Goal: Complete application form: Complete application form

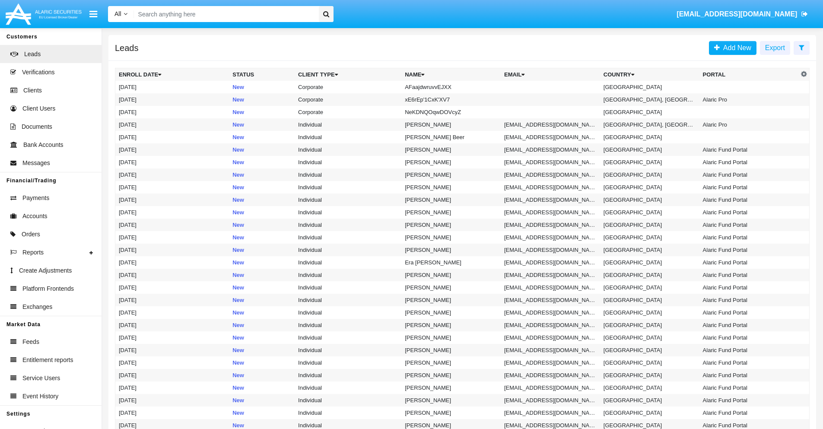
click at [801, 47] on icon at bounding box center [802, 47] width 6 height 7
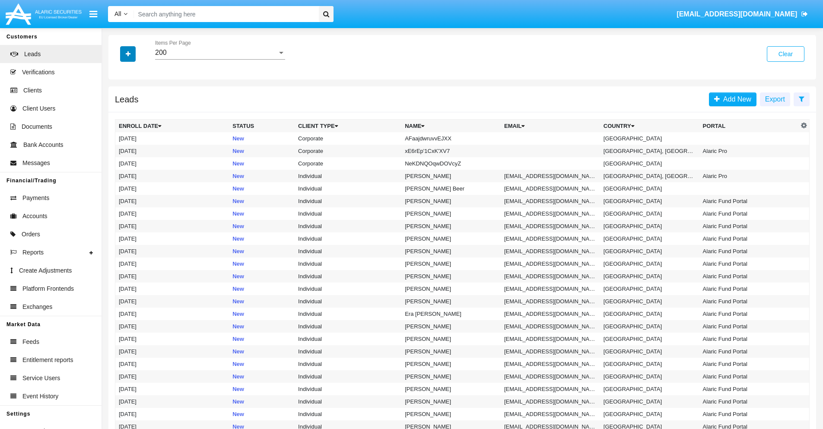
click at [128, 54] on icon "button" at bounding box center [128, 54] width 5 height 6
click at [135, 97] on span "Name" at bounding box center [135, 97] width 19 height 10
click at [119, 100] on input "Name" at bounding box center [118, 100] width 0 height 0
checkbox input "true"
click at [128, 54] on icon "button" at bounding box center [128, 54] width 5 height 6
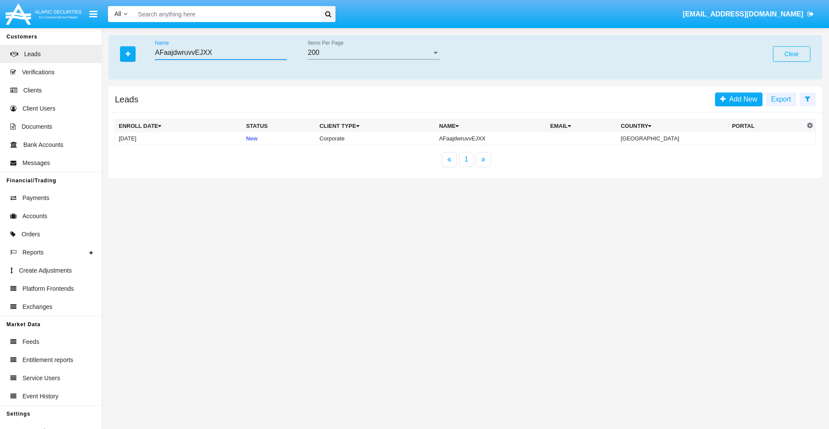
type input "AFaajdwruvvEJXX"
click at [498, 138] on td "AFaajdwruvvEJXX" at bounding box center [491, 138] width 111 height 13
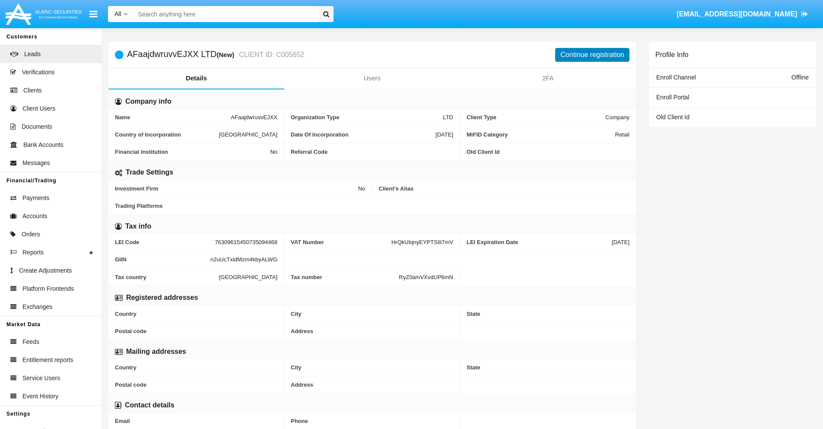
click at [592, 54] on button "Continue registration" at bounding box center [592, 55] width 74 height 14
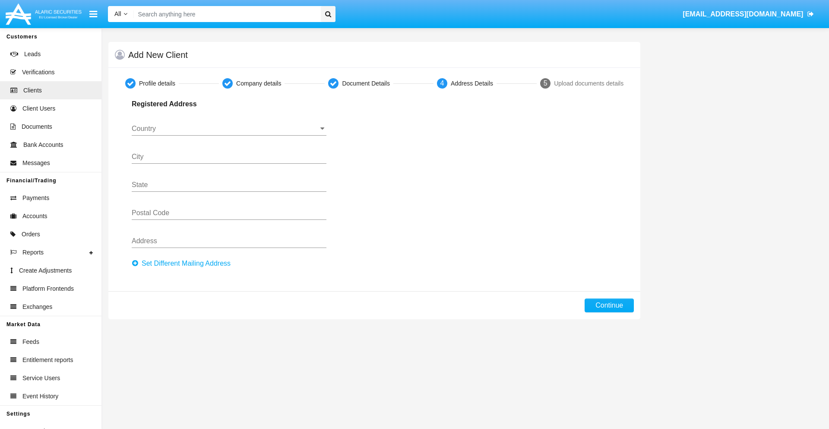
click at [184, 263] on button "Set Different Mailing Address" at bounding box center [184, 264] width 104 height 14
click at [609, 305] on button "Continue" at bounding box center [609, 305] width 49 height 14
click at [184, 263] on button "Set Different Mailing Address" at bounding box center [184, 264] width 104 height 14
type input "!"#$%&'()*+,-./:;<=>?@[\]^_`{|}~"
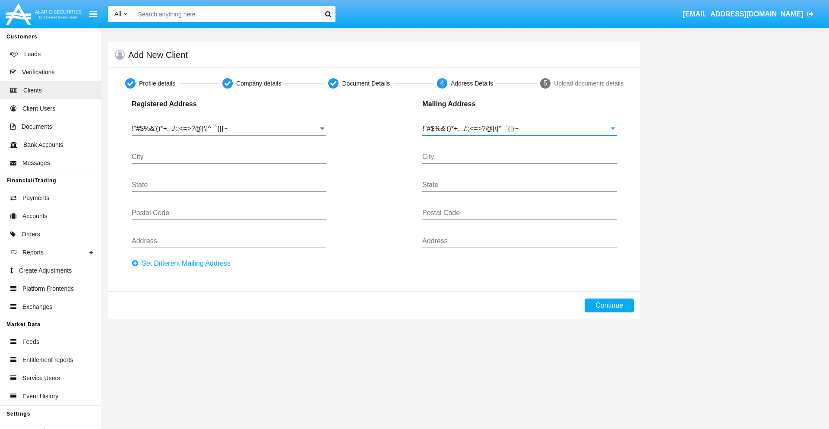
type input "!"#$%&'()*+,-./:;<=>?@[\]^_`{|}~"
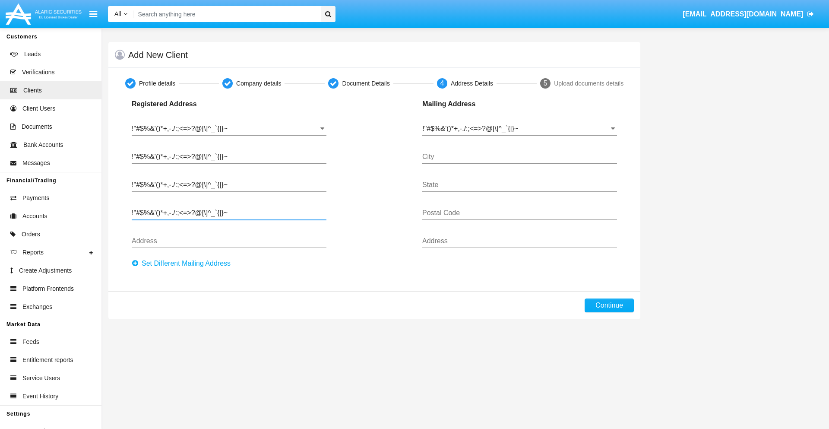
type input "!"#$%&'()*+,-./:;<=>?@[\]^_`{|}~"
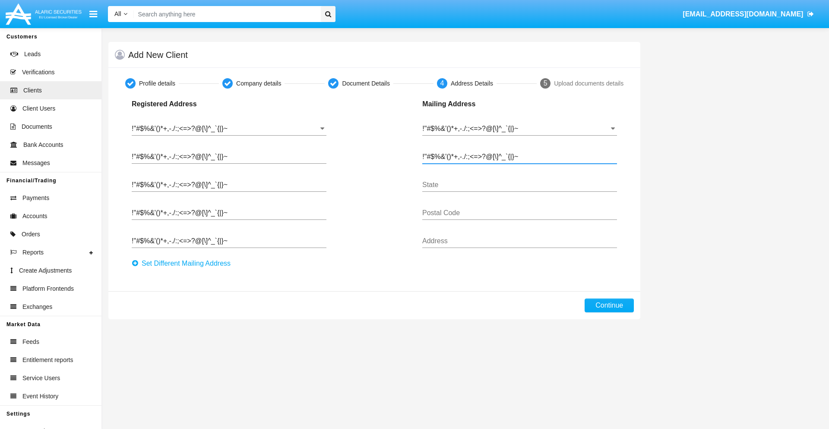
type input "!"#$%&'()*+,-./:;<=>?@[\]^_`{|}~"
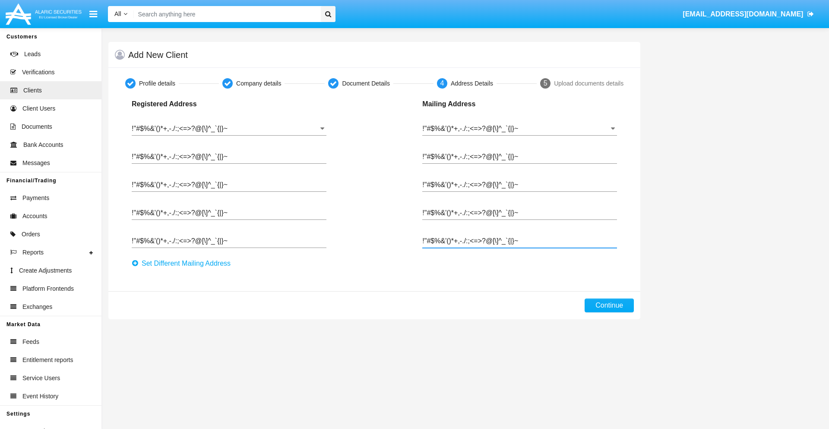
type input "!"#$%&'()*+,-./:;<=>?@[\]^_`{|}~"
click at [609, 305] on button "Continue" at bounding box center [609, 305] width 49 height 14
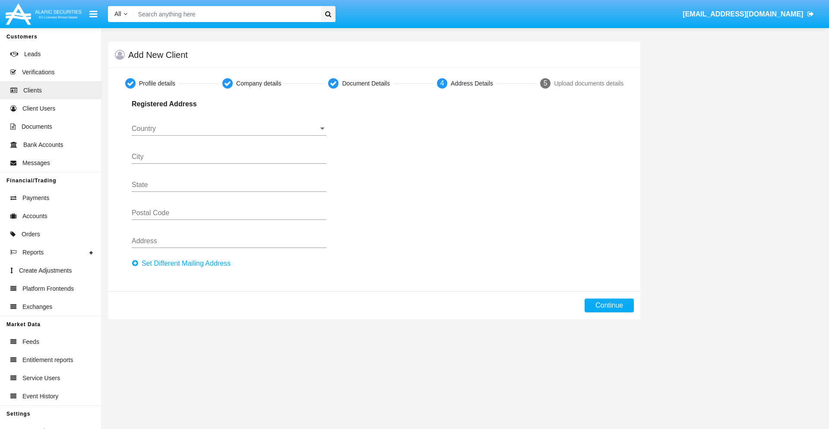
click at [184, 263] on button "Set Different Mailing Address" at bounding box center [184, 264] width 104 height 14
type input "0123456789"
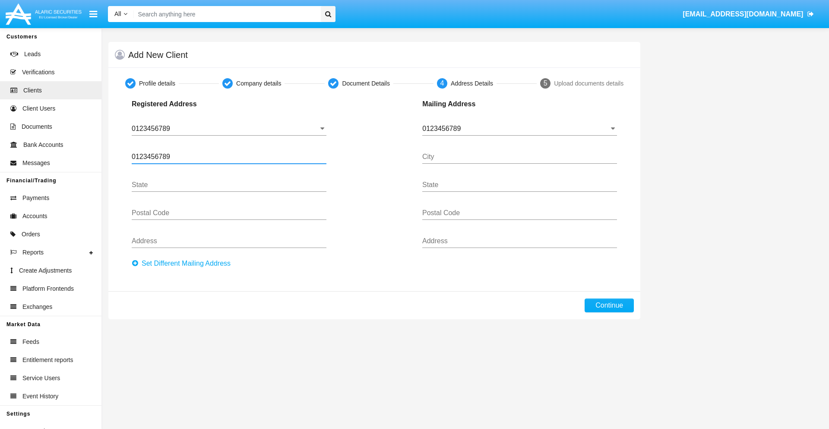
type input "0123456789"
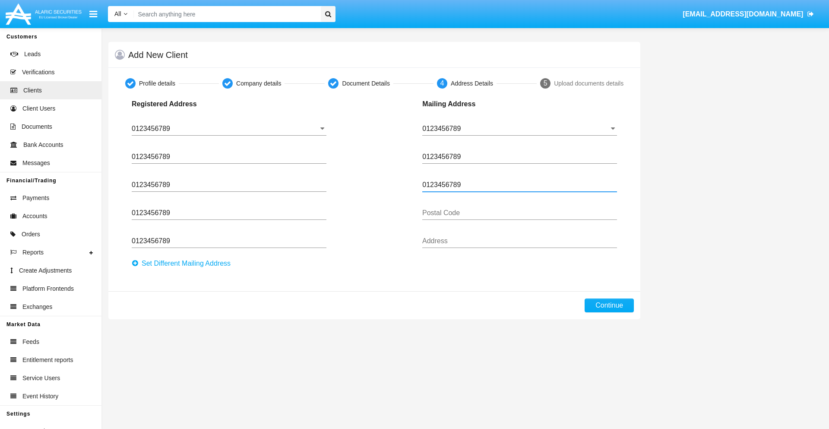
type input "0123456789"
click at [609, 305] on button "Continue" at bounding box center [609, 305] width 49 height 14
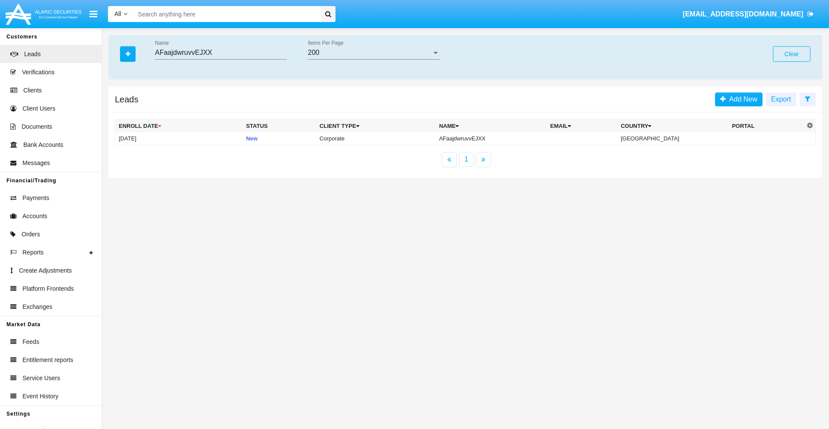
click at [792, 54] on button "Clear" at bounding box center [792, 54] width 38 height 16
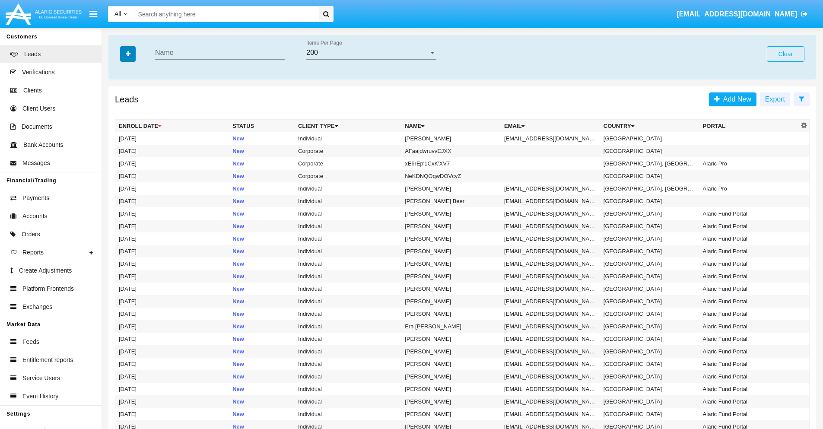
click at [128, 54] on icon "button" at bounding box center [128, 54] width 5 height 6
click at [134, 109] on span "Email" at bounding box center [134, 109] width 17 height 10
click at [119, 113] on input "Email" at bounding box center [118, 113] width 0 height 0
checkbox input "true"
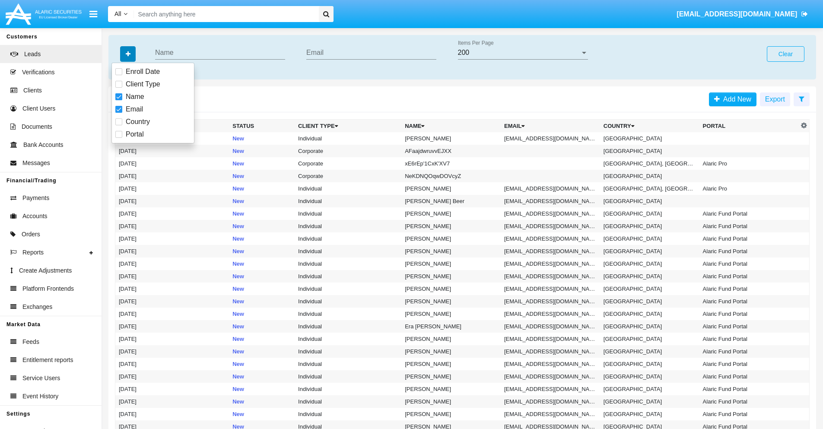
click at [128, 54] on icon "button" at bounding box center [128, 54] width 5 height 6
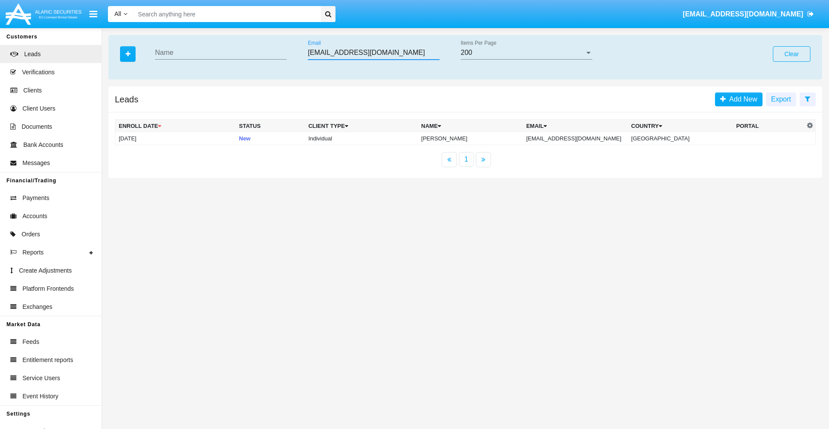
type input "ups91j_m8ykg@xv643s3.com"
click at [576, 138] on td "ups91j_m8ykg@xv643s3.com" at bounding box center [575, 138] width 105 height 13
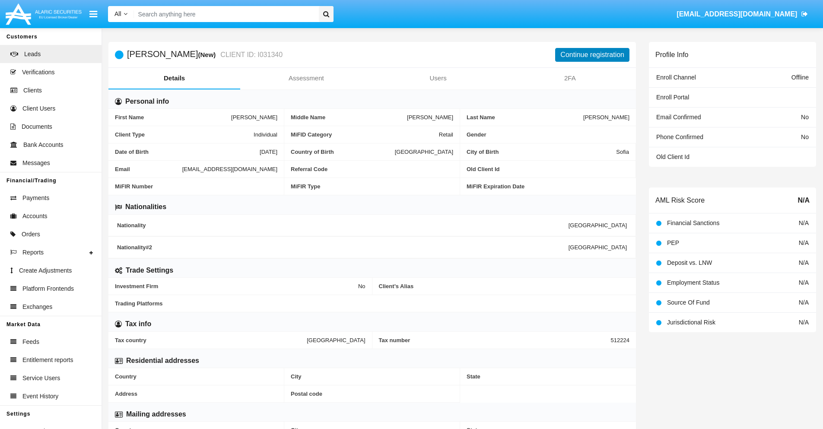
click at [592, 54] on button "Continue registration" at bounding box center [592, 55] width 74 height 14
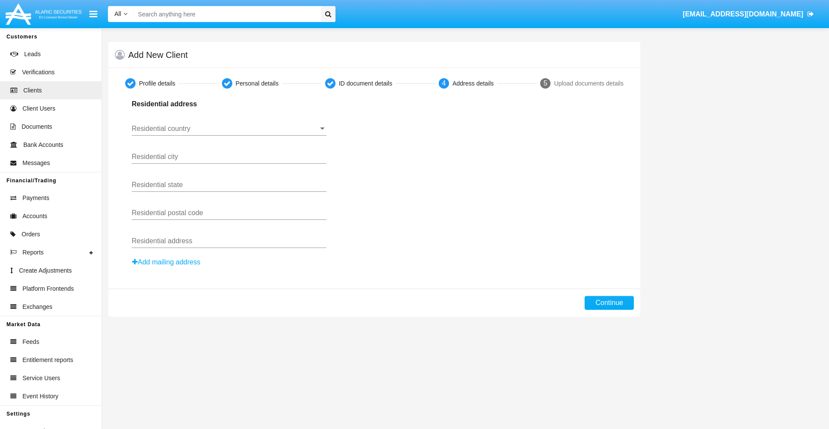
click at [167, 262] on button "Add mailing address" at bounding box center [166, 262] width 69 height 11
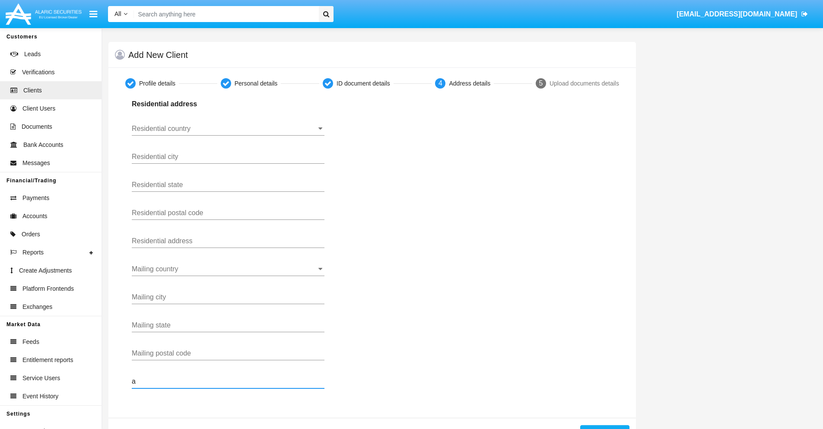
type input "a"
click at [604, 427] on button "Continue" at bounding box center [604, 432] width 49 height 14
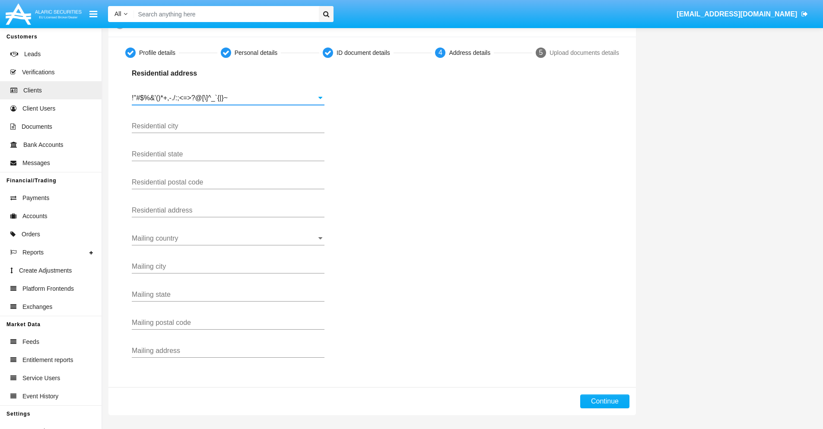
type input "!"#$%&'()*+,-./:;<=>?@[\]^_`{|}~"
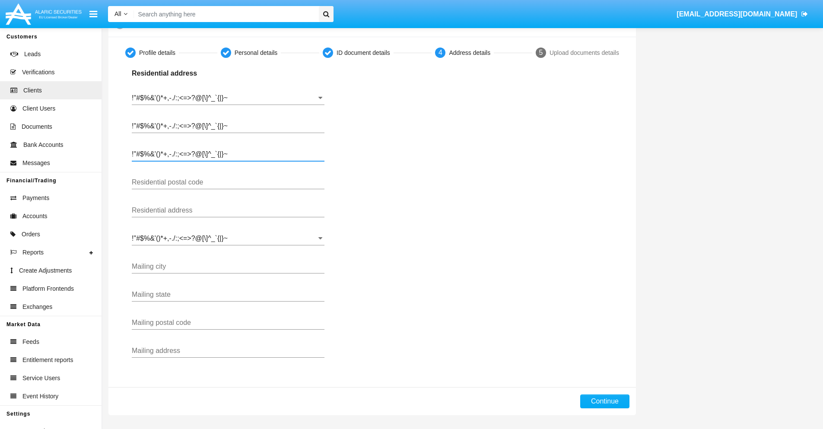
type input "!"#$%&'()*+,-./:;<=>?@[\]^_`{|}~"
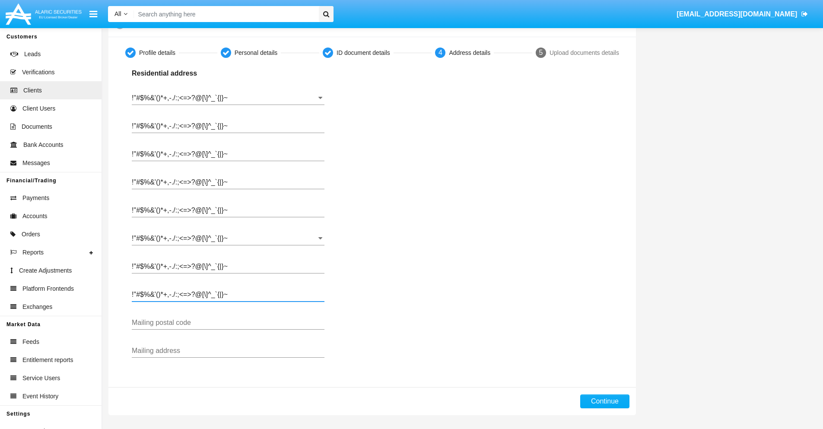
type input "!"#$%&'()*+,-./:;<=>?@[\]^_`{|}~"
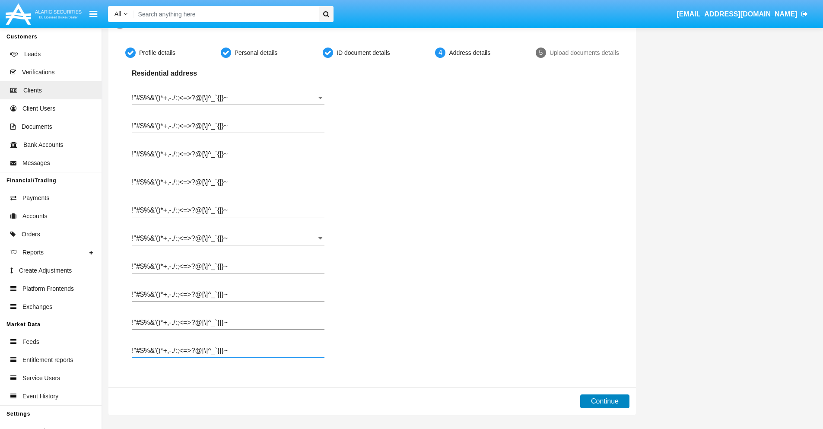
click at [604, 401] on button "Continue" at bounding box center [604, 401] width 49 height 14
